Goal: Transaction & Acquisition: Purchase product/service

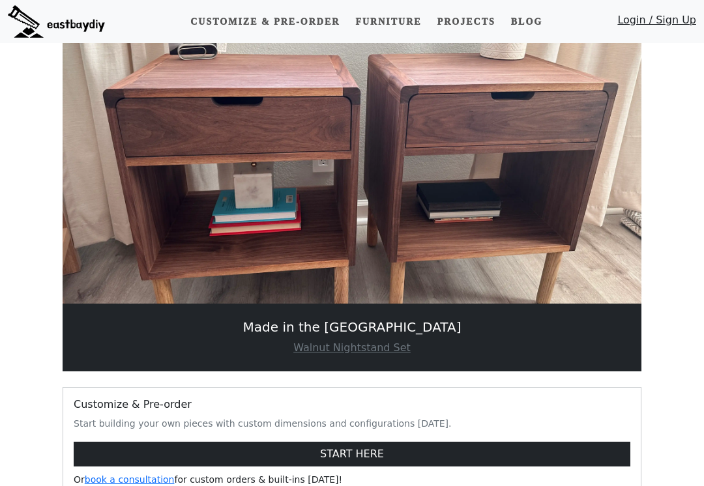
click at [315, 14] on link "Customize & Pre-order" at bounding box center [265, 22] width 160 height 24
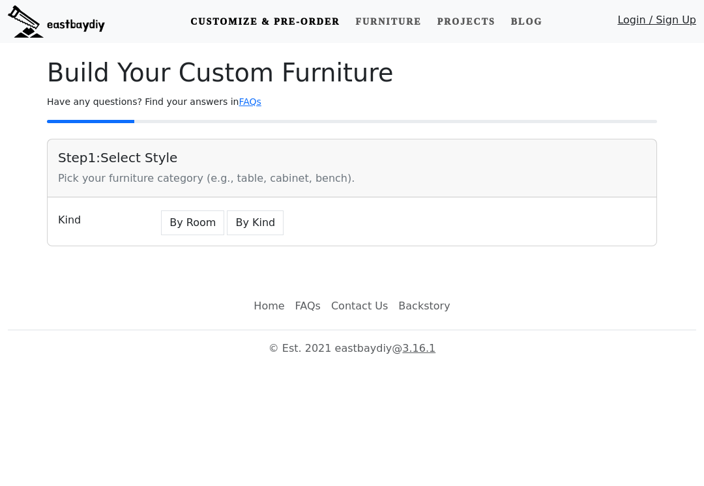
click at [397, 20] on link "Furniture" at bounding box center [388, 22] width 76 height 24
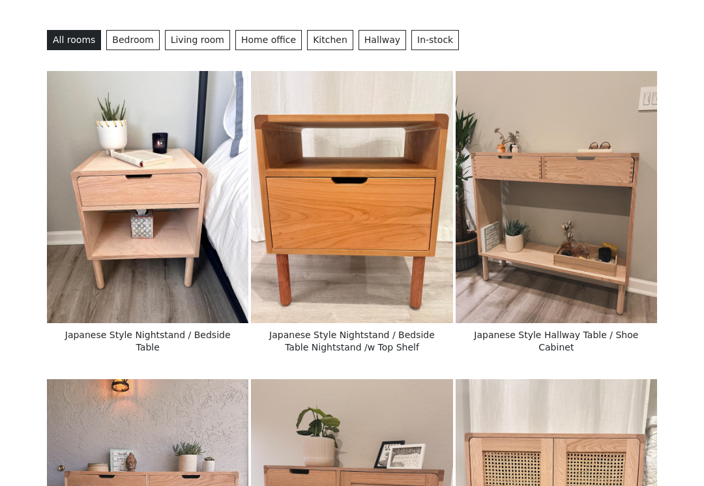
scroll to position [79, 0]
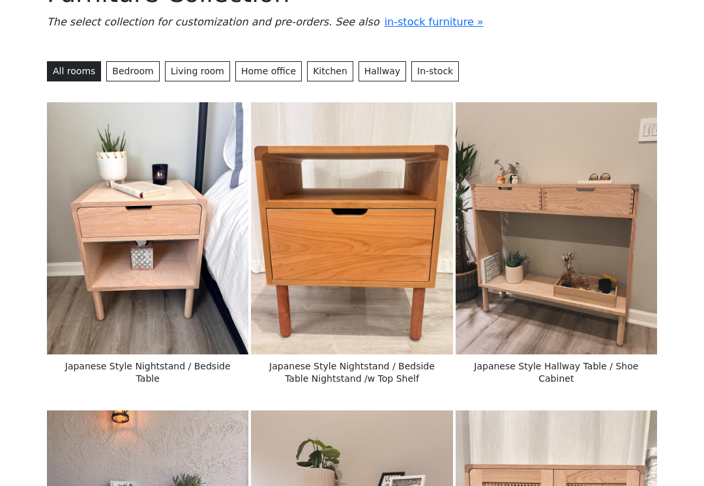
click at [392, 260] on img at bounding box center [351, 229] width 201 height 252
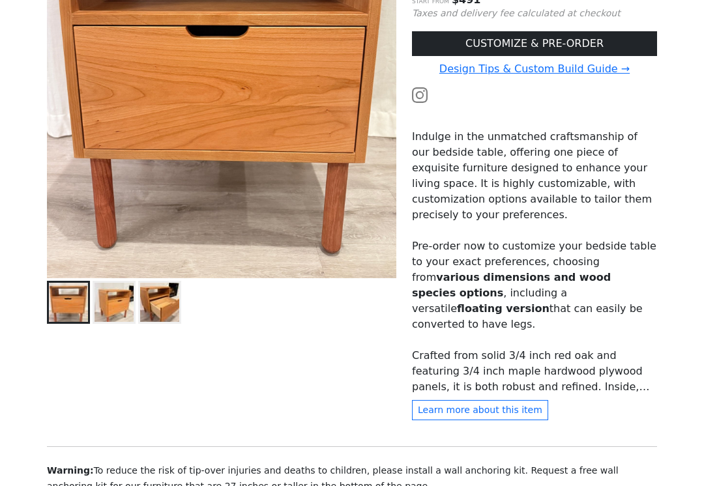
scroll to position [289, 0]
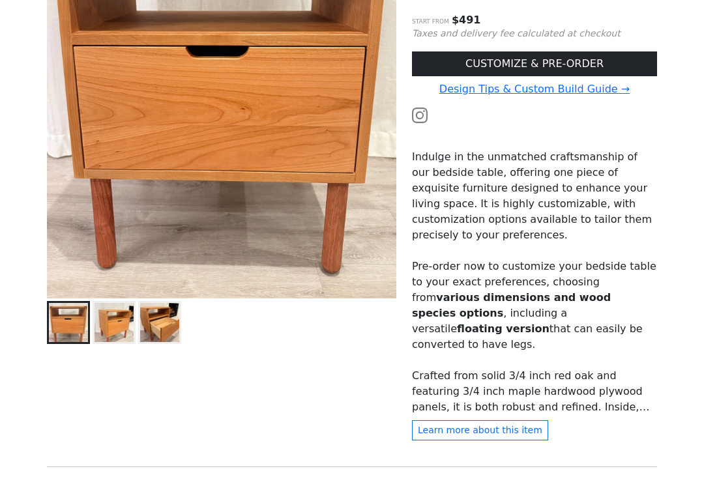
click at [121, 309] on img at bounding box center [114, 322] width 39 height 39
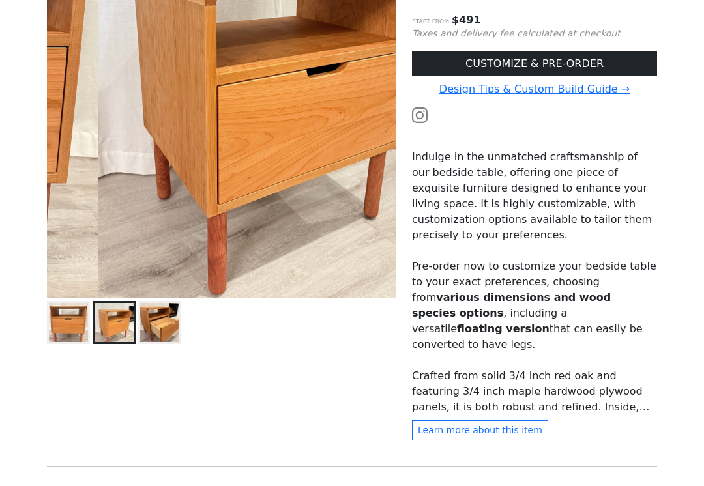
click at [171, 328] on img at bounding box center [159, 322] width 39 height 39
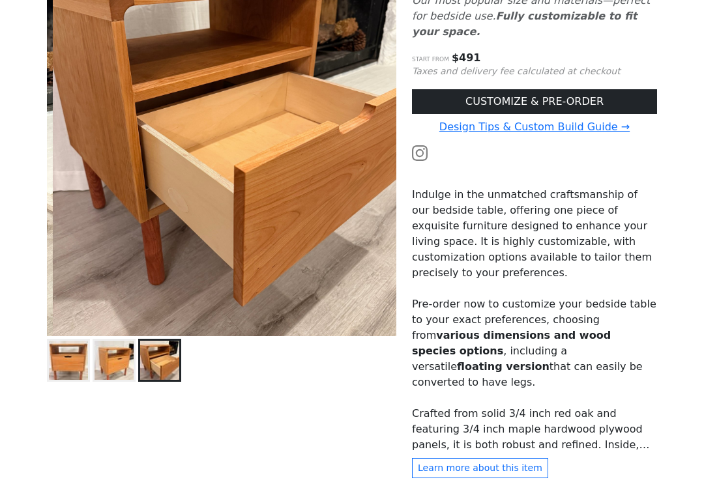
scroll to position [162, 0]
